Goal: Information Seeking & Learning: Understand process/instructions

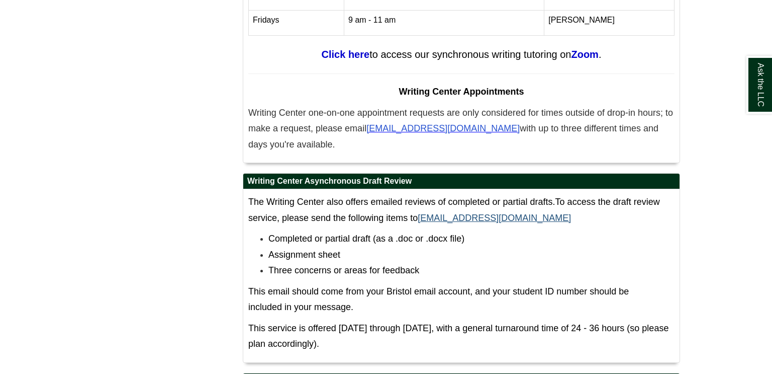
scroll to position [4255, 0]
click at [414, 233] on span "Completed or partial draft (as a .doc or .docx file)" at bounding box center [367, 238] width 196 height 10
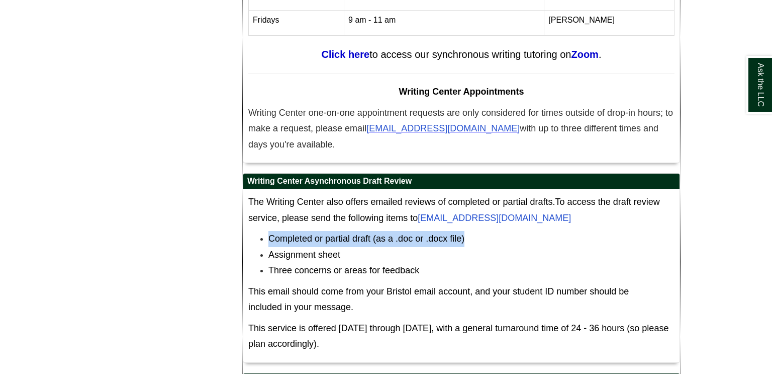
click at [414, 233] on span "Completed or partial draft (as a .doc or .docx file)" at bounding box center [367, 238] width 196 height 10
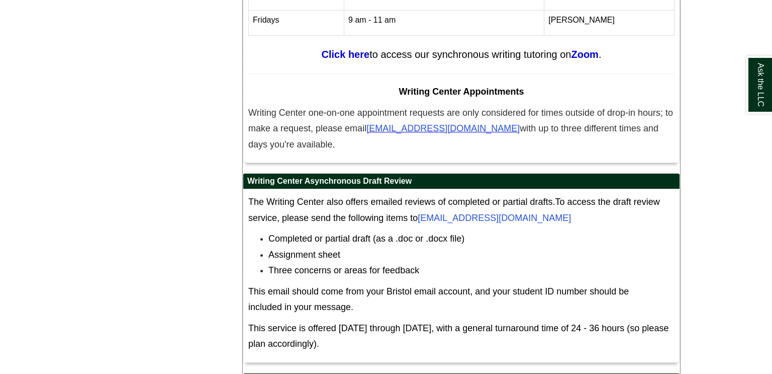
click at [409, 247] on li "Assignment sheet" at bounding box center [472, 255] width 406 height 16
click at [0, 0] on div "Ask the LLC" at bounding box center [0, 0] width 0 height 0
click at [376, 247] on li "Assignment sheet" at bounding box center [472, 255] width 406 height 16
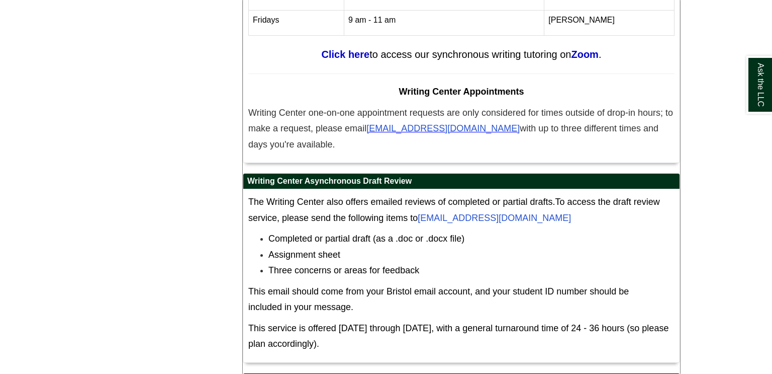
click at [376, 247] on li "Assignment sheet" at bounding box center [472, 255] width 406 height 16
click at [378, 265] on span "Three concerns or areas for feedback" at bounding box center [344, 270] width 151 height 10
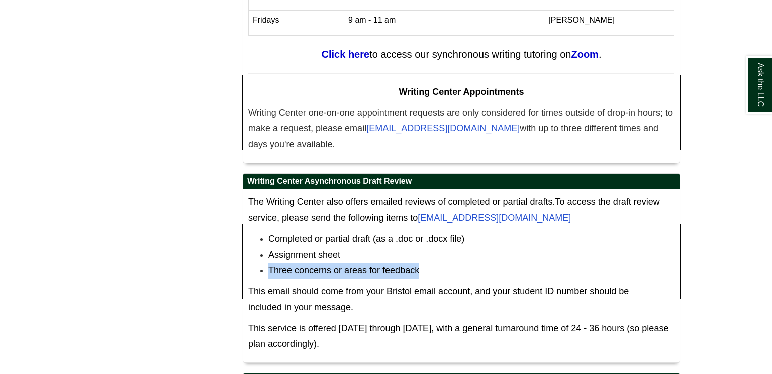
click at [378, 265] on span "Three concerns or areas for feedback" at bounding box center [344, 270] width 151 height 10
click at [476, 286] on span "This email should come from your Bristol email account, and your student ID num…" at bounding box center [438, 299] width 381 height 26
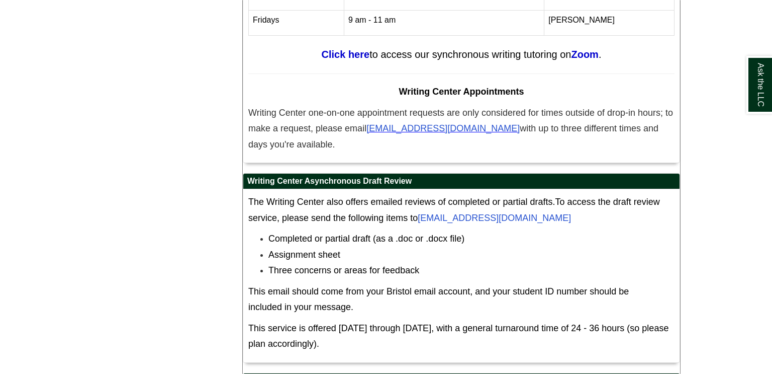
click at [476, 286] on span "This email should come from your Bristol email account, and your student ID num…" at bounding box center [438, 299] width 381 height 26
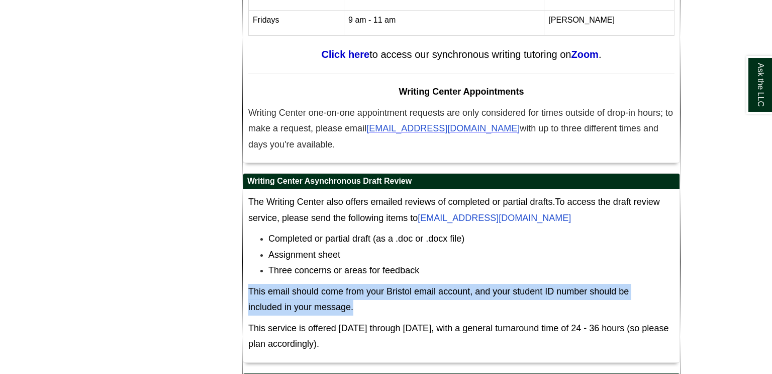
click at [476, 286] on span "This email should come from your Bristol email account, and your student ID num…" at bounding box center [438, 299] width 381 height 26
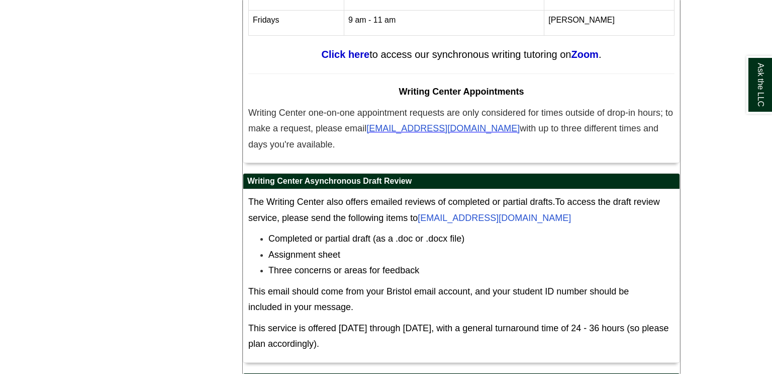
click at [402, 197] on span "The Writing Center also offers emailed reviews of completed or partial drafts." at bounding box center [401, 202] width 307 height 10
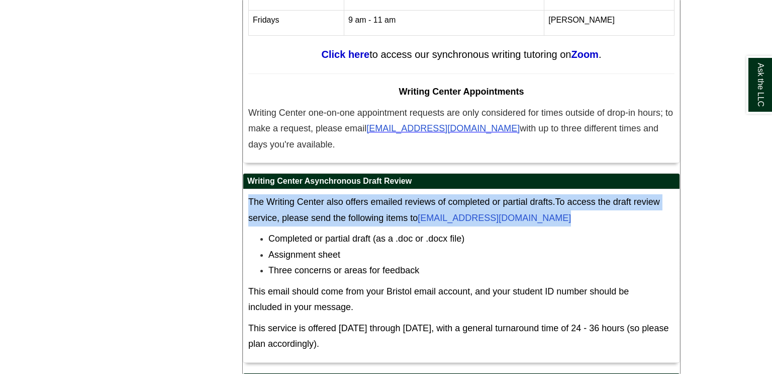
click at [420, 189] on div "The Writing Center also offers emailed reviews of completed or partial drafts. …" at bounding box center [461, 275] width 436 height 173
